Goal: Book appointment/travel/reservation

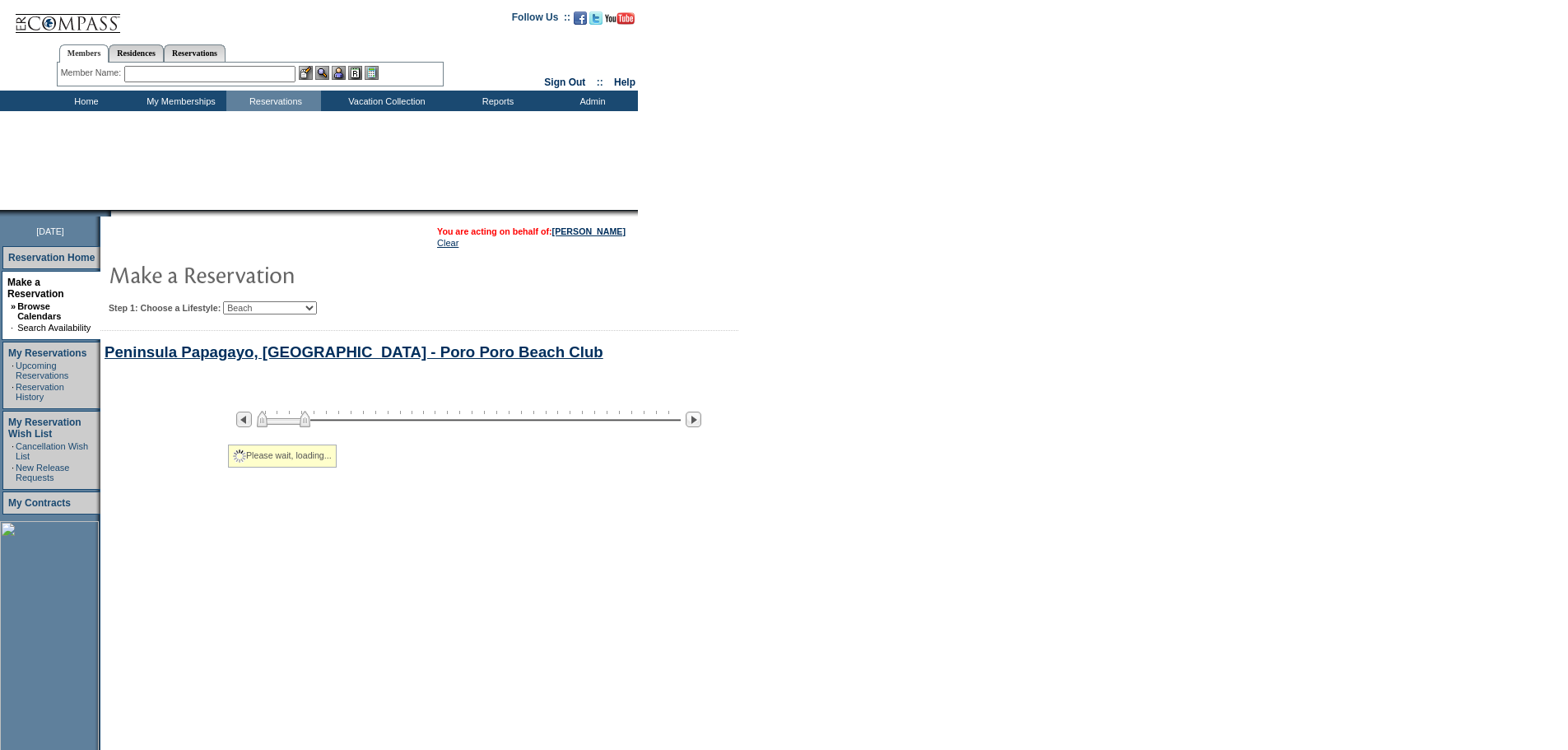
select select "Beach"
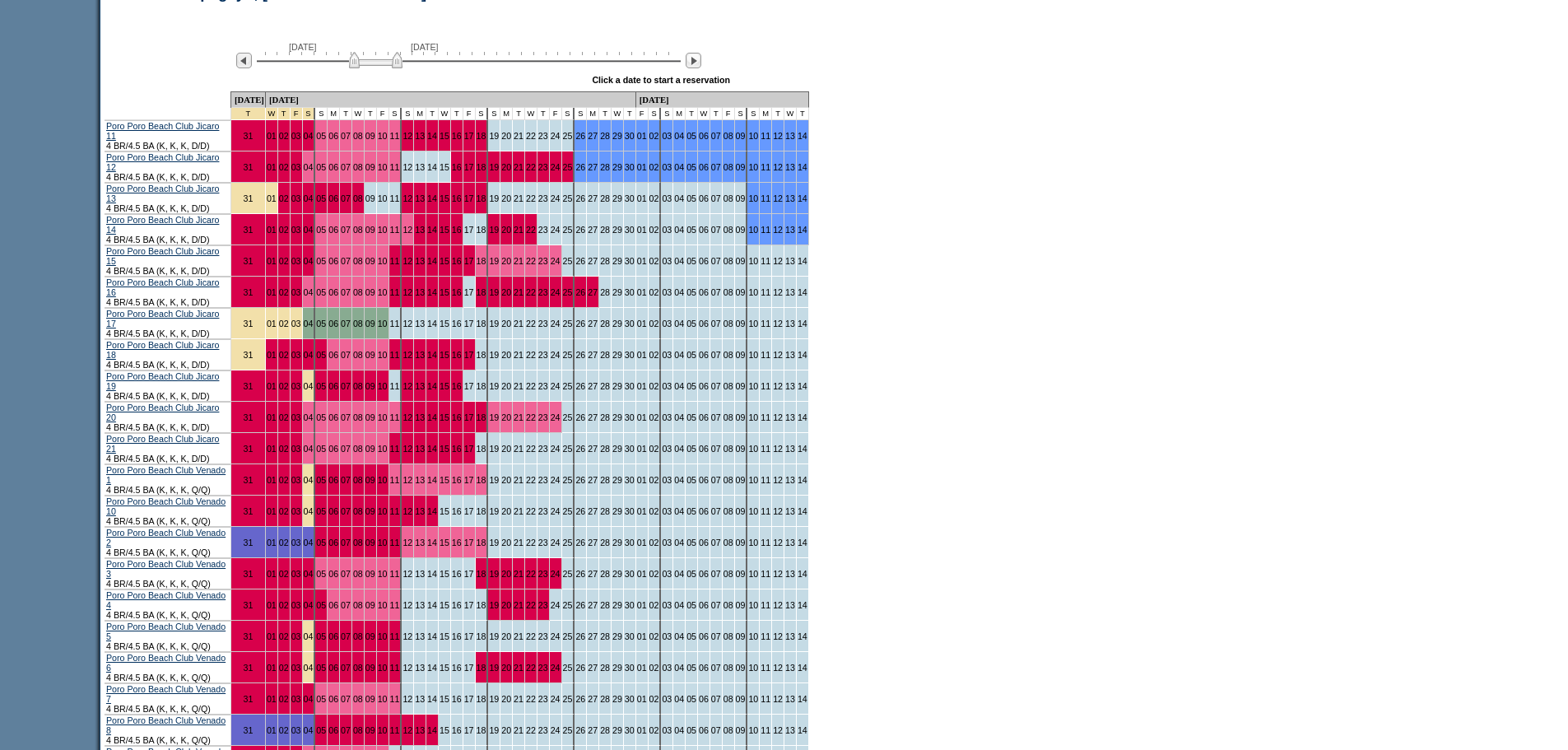
scroll to position [874, 0]
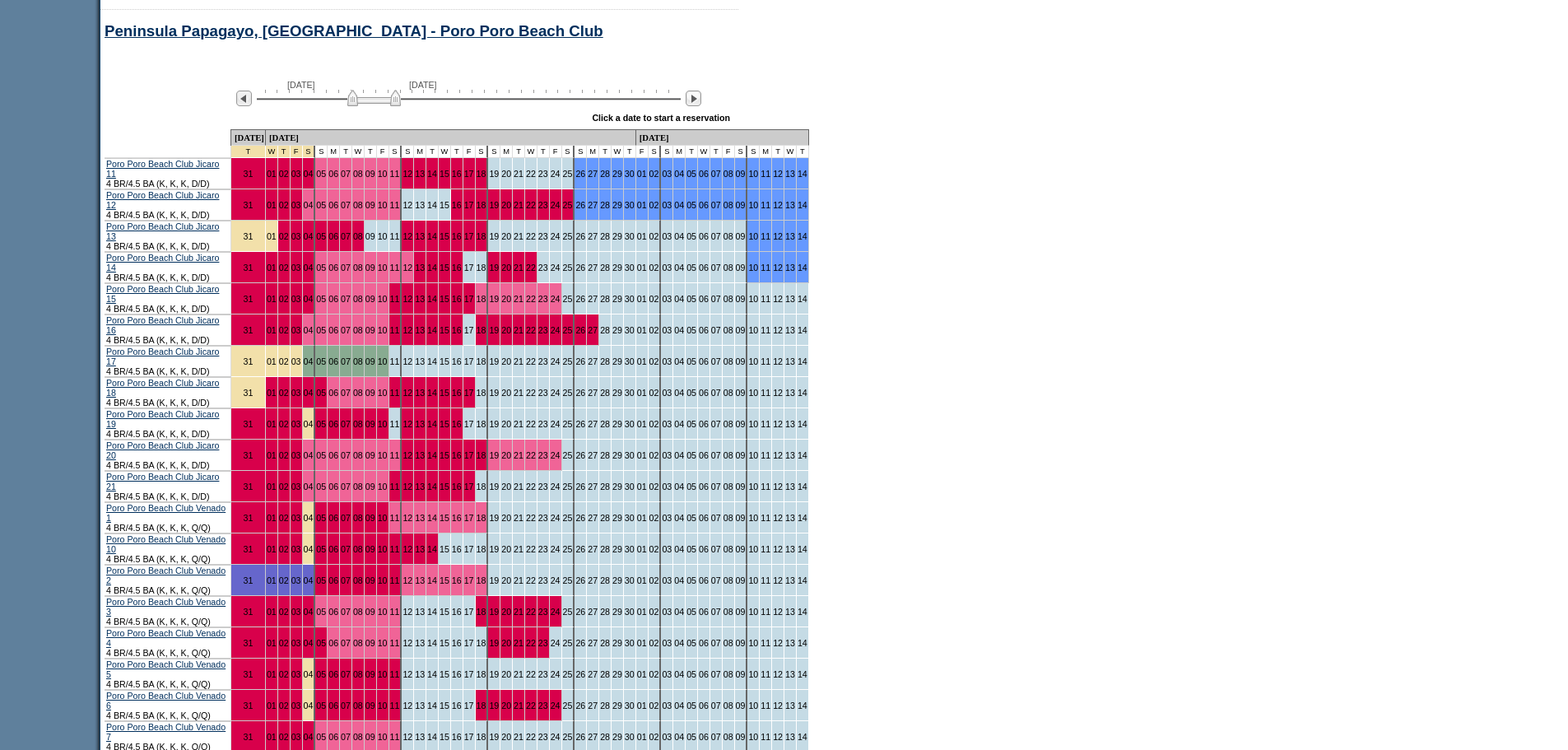
click at [391, 106] on img at bounding box center [374, 98] width 54 height 17
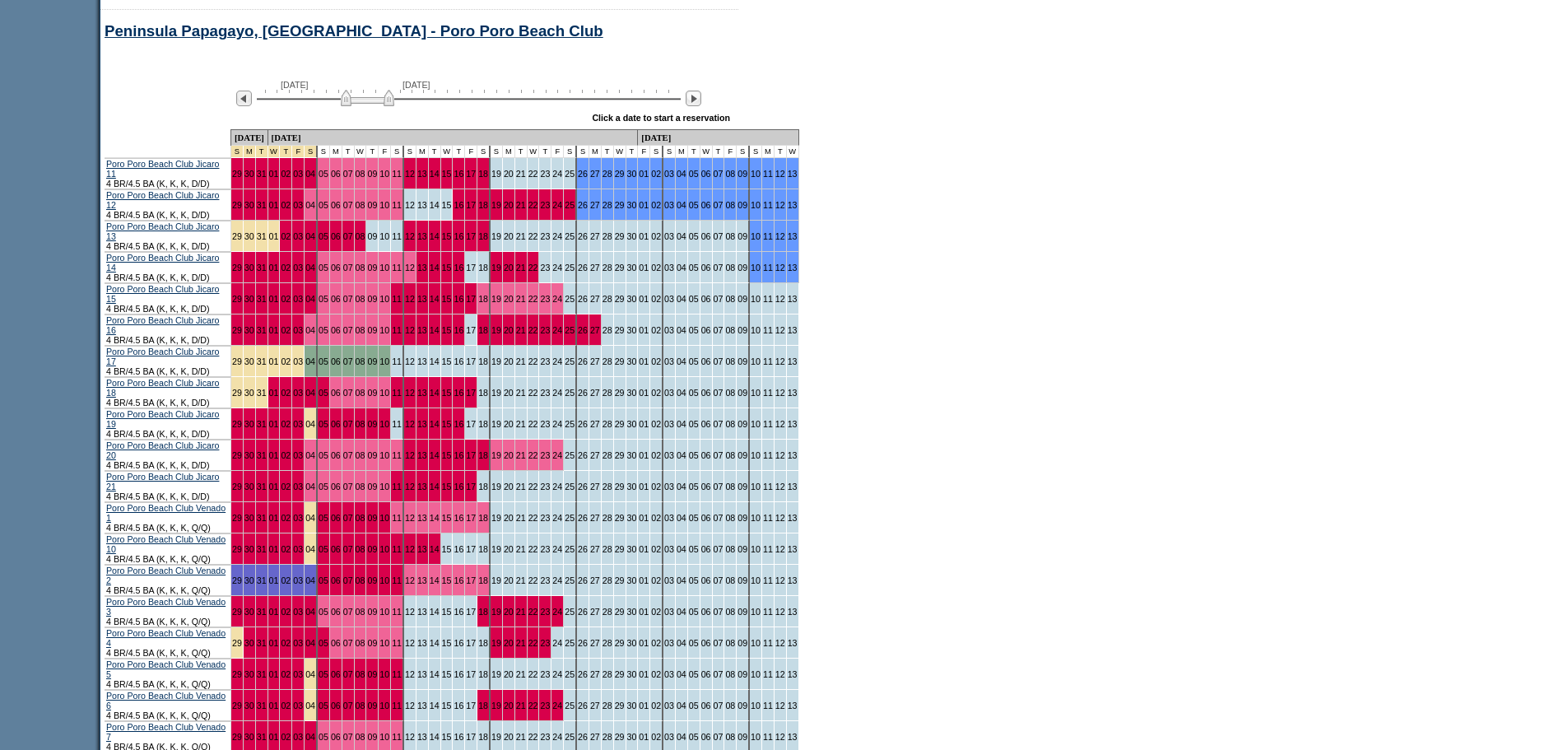
click at [376, 106] on img at bounding box center [367, 98] width 54 height 17
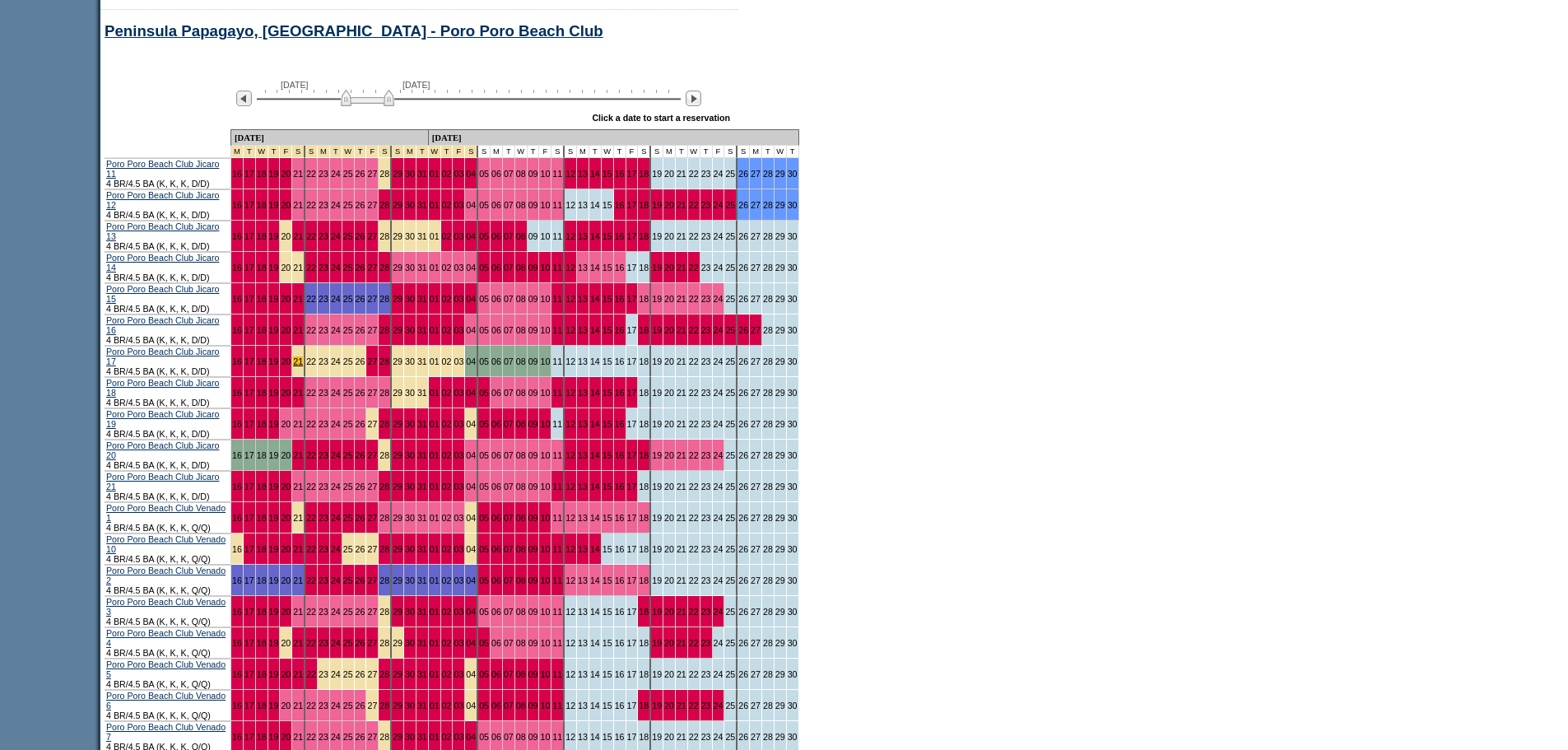
click at [295, 356] on link "21" at bounding box center [298, 361] width 10 height 10
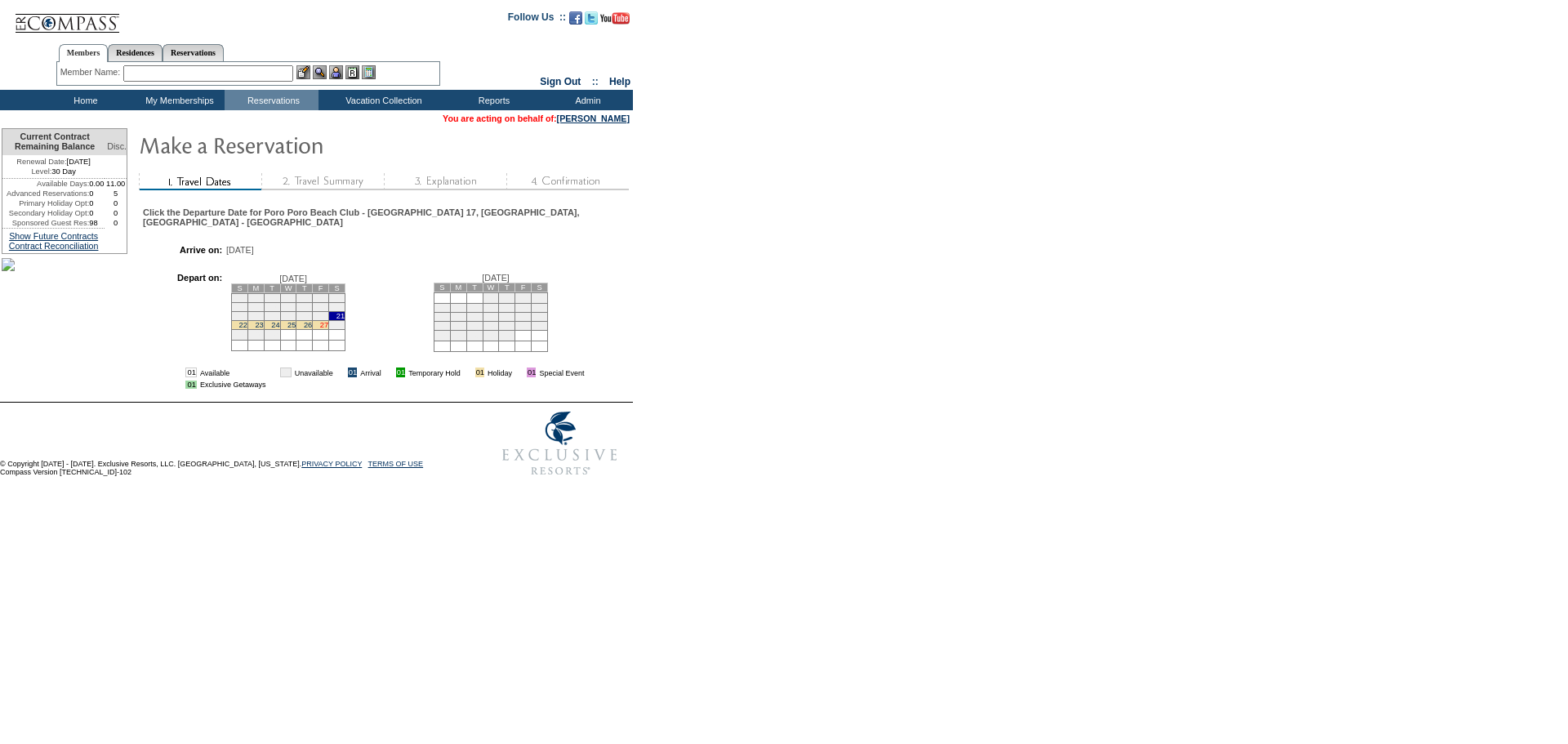
click at [329, 329] on link "27" at bounding box center [324, 324] width 8 height 8
